Goal: Task Accomplishment & Management: Manage account settings

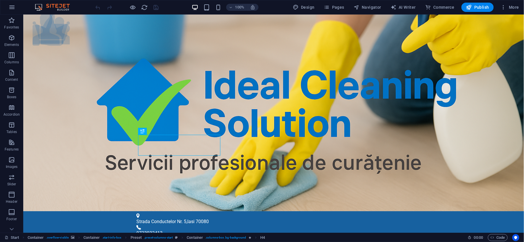
click at [515, 7] on span "More" at bounding box center [510, 7] width 18 height 6
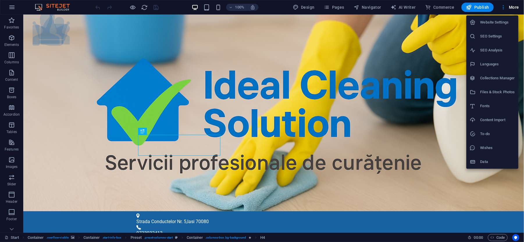
click at [495, 35] on h6 "SEO Settings" at bounding box center [497, 36] width 35 height 7
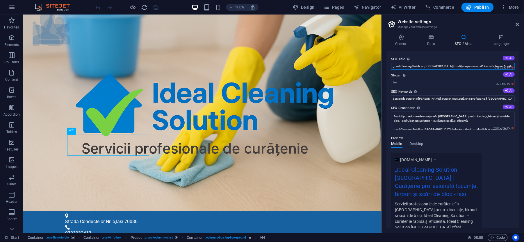
click at [448, 65] on input "„Ideal Cleaning Solution Iași | Curățenie profesională locuințe, birouri și scă…" at bounding box center [453, 66] width 124 height 7
drag, startPoint x: 504, startPoint y: 65, endPoint x: 435, endPoint y: 62, distance: 69.6
click at [435, 62] on div "SEO Title The title of your website - make it something that stands out in sear…" at bounding box center [453, 63] width 124 height 14
click at [433, 67] on input "„Ideal Cleaning Solution Iași | Curățenie profesională locuințe, birouri și scă…" at bounding box center [453, 66] width 124 height 7
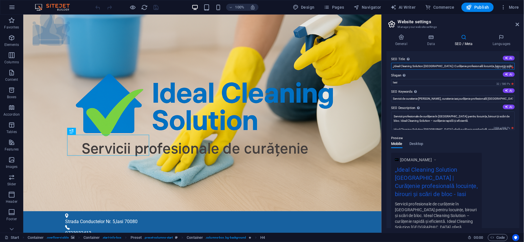
click at [433, 67] on input "„Ideal Cleaning Solution Iași | Curățenie profesională locuințe, birouri și scă…" at bounding box center [453, 66] width 124 height 7
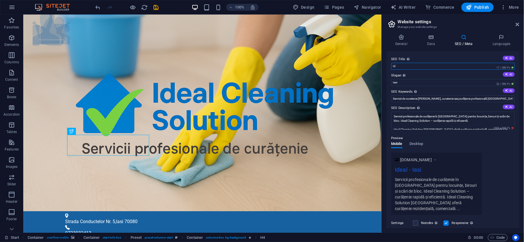
type input "I"
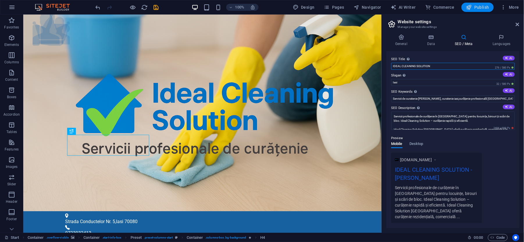
type input "IDEAL CLEANING SOLUTION"
click at [482, 11] on button "Publish" at bounding box center [478, 7] width 32 height 9
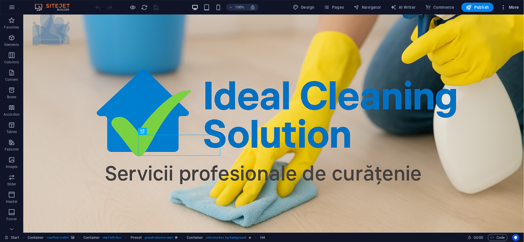
click at [511, 8] on span "More" at bounding box center [510, 7] width 18 height 6
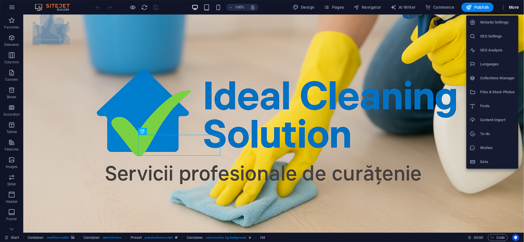
click at [501, 22] on h6 "Website Settings" at bounding box center [497, 22] width 35 height 7
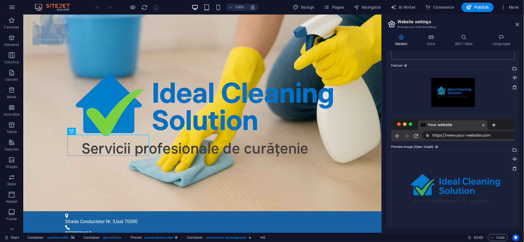
scroll to position [71, 0]
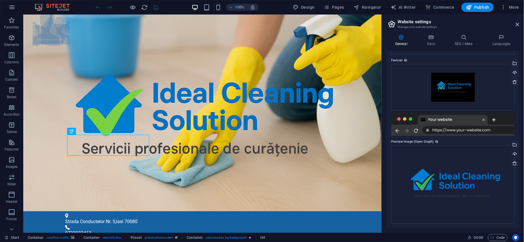
click at [465, 47] on div "General Data SEO / Meta Languages Website name idealcleaningsolution.ro Logo Dr…" at bounding box center [453, 131] width 133 height 194
click at [465, 44] on h4 "SEO / Meta" at bounding box center [465, 40] width 38 height 12
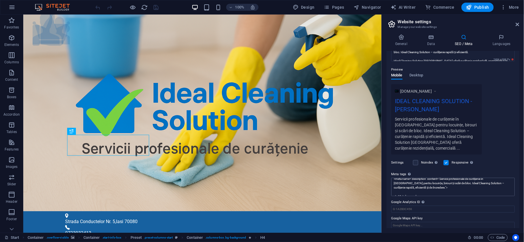
scroll to position [61, 0]
click at [489, 10] on span "Publish" at bounding box center [477, 7] width 23 height 6
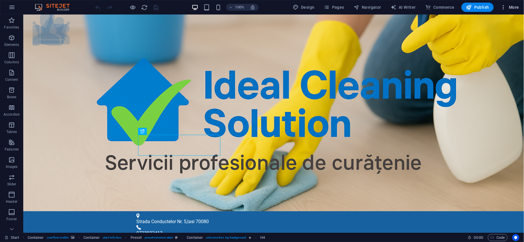
click at [511, 6] on span "More" at bounding box center [510, 7] width 18 height 6
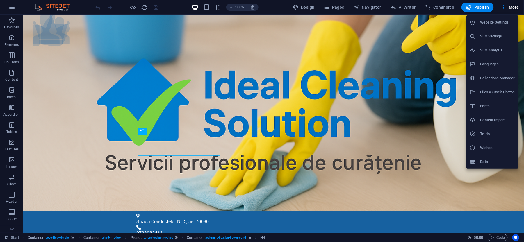
click at [496, 22] on h6 "Website Settings" at bounding box center [497, 22] width 35 height 7
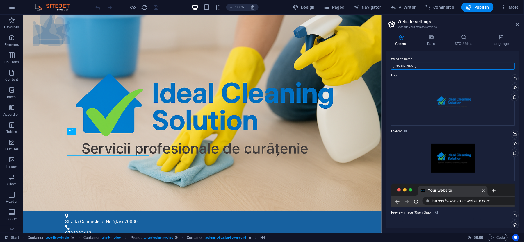
click at [393, 64] on input "[DOMAIN_NAME]" at bounding box center [453, 66] width 124 height 7
type input "[DOMAIN_NAME]"
click at [492, 7] on button "Publish" at bounding box center [478, 7] width 32 height 9
